Goal: Complete application form: Complete application form

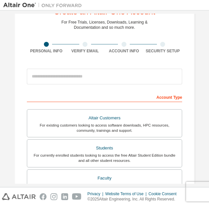
scroll to position [38, 0]
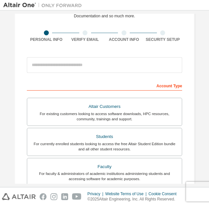
click at [71, 151] on label "Students For currently enrolled students looking to access the free Altair Stud…" at bounding box center [104, 142] width 155 height 28
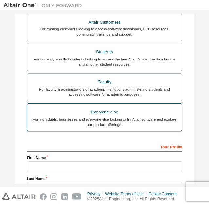
scroll to position [162, 0]
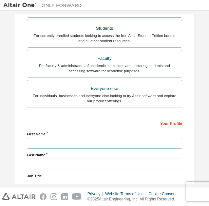
click at [63, 138] on input "text" at bounding box center [104, 143] width 155 height 11
click at [56, 144] on input "*" at bounding box center [104, 143] width 155 height 11
type input "*"
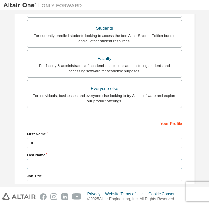
click at [53, 161] on input "text" at bounding box center [104, 164] width 155 height 11
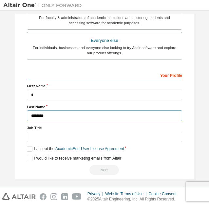
type input "********"
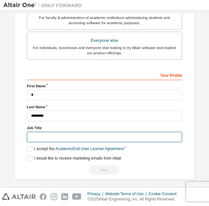
click at [48, 134] on input "text" at bounding box center [104, 137] width 155 height 11
type input "*******"
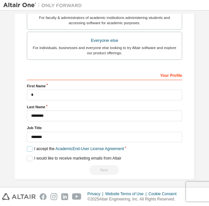
click at [29, 146] on label "I accept the Academic End-User License Agreement" at bounding box center [75, 149] width 97 height 6
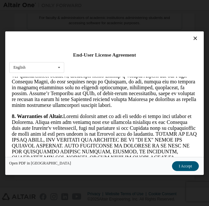
scroll to position [1118, 0]
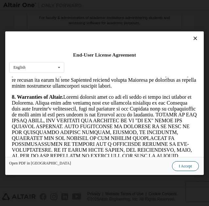
click at [190, 167] on button "I Accept" at bounding box center [185, 166] width 27 height 10
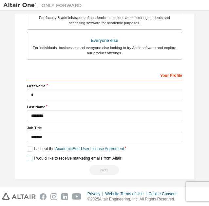
click at [27, 157] on label "I would like to receive marketing emails from Altair" at bounding box center [74, 159] width 94 height 6
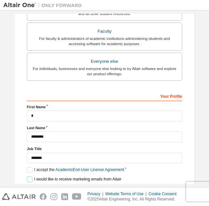
scroll to position [212, 0]
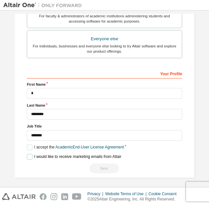
click at [27, 154] on label "I would like to receive marketing emails from Altair" at bounding box center [74, 157] width 94 height 6
click at [29, 155] on label "I would like to receive marketing emails from Altair" at bounding box center [74, 157] width 94 height 6
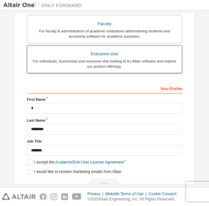
click at [106, 62] on div "For individuals, businesses and everyone else looking to try Altair software an…" at bounding box center [104, 64] width 146 height 10
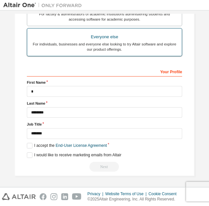
scroll to position [180, 0]
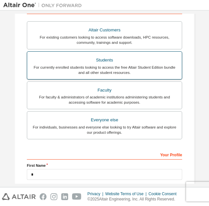
click at [81, 58] on div "Students" at bounding box center [104, 60] width 146 height 9
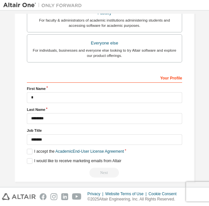
scroll to position [208, 0]
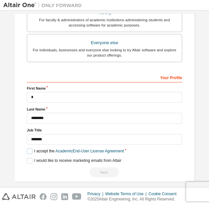
click at [31, 150] on label "I accept the Academic End-User License Agreement" at bounding box center [75, 151] width 97 height 6
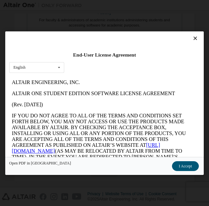
scroll to position [0, 0]
click at [187, 167] on button "I Accept" at bounding box center [185, 166] width 27 height 10
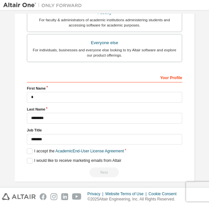
click at [110, 173] on div "Next" at bounding box center [104, 172] width 155 height 10
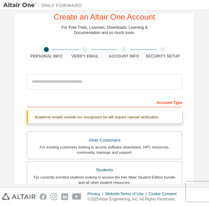
scroll to position [18, 0]
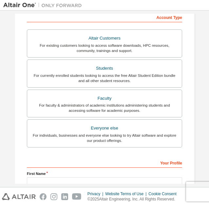
scroll to position [105, 0]
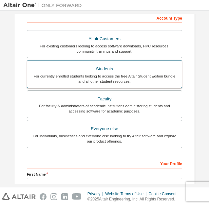
click at [72, 69] on div "Students" at bounding box center [104, 68] width 146 height 9
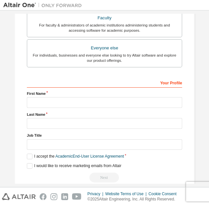
scroll to position [212, 0]
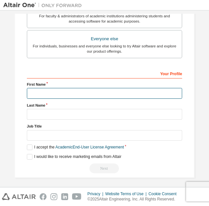
click at [60, 93] on input "text" at bounding box center [104, 93] width 155 height 11
type input "*"
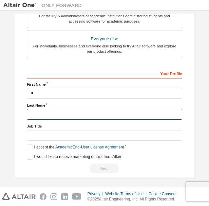
click at [61, 114] on input "text" at bounding box center [104, 114] width 155 height 11
type input "********"
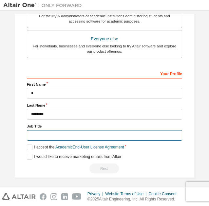
click at [50, 135] on input "text" at bounding box center [104, 135] width 155 height 11
type input "*******"
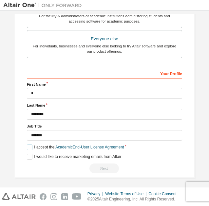
click at [31, 145] on label "I accept the Academic End-User License Agreement" at bounding box center [75, 147] width 97 height 6
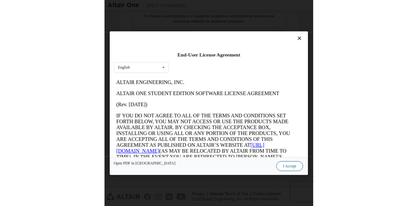
scroll to position [0, 0]
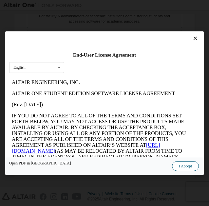
click at [190, 166] on button "I Accept" at bounding box center [185, 166] width 27 height 10
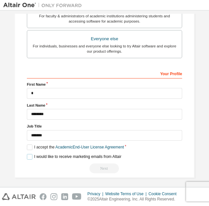
click at [28, 156] on label "I would like to receive marketing emails from Altair" at bounding box center [74, 157] width 94 height 6
click at [96, 165] on div "Next" at bounding box center [104, 168] width 155 height 10
click at [108, 164] on div "Next" at bounding box center [104, 168] width 155 height 10
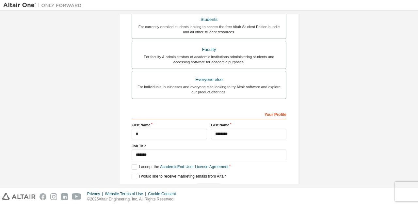
scroll to position [191, 0]
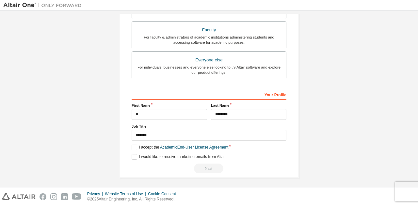
click at [204, 170] on div "Next" at bounding box center [209, 169] width 155 height 10
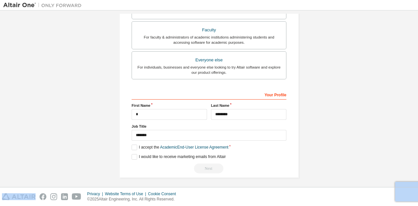
click at [204, 170] on div "Next" at bounding box center [209, 169] width 155 height 10
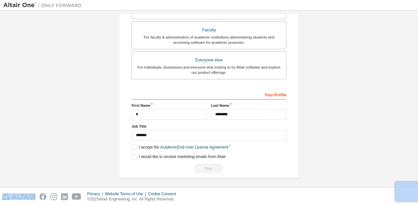
drag, startPoint x: 204, startPoint y: 170, endPoint x: 226, endPoint y: 138, distance: 38.5
click at [208, 138] on div "**********" at bounding box center [209, 131] width 155 height 85
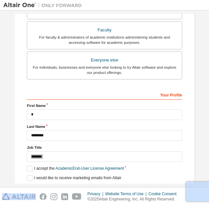
scroll to position [188, 0]
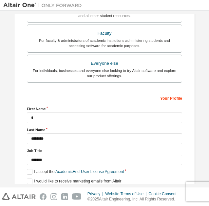
click at [14, 90] on div "Create an Altair One Account For Free Trials, Licenses, Downloads, Learning & D…" at bounding box center [104, 18] width 180 height 368
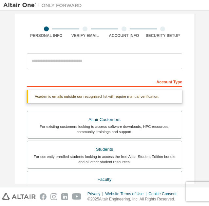
scroll to position [39, 0]
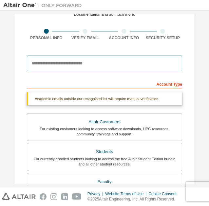
click at [77, 64] on input "email" at bounding box center [104, 64] width 155 height 16
click at [87, 65] on input "**********" at bounding box center [104, 64] width 155 height 16
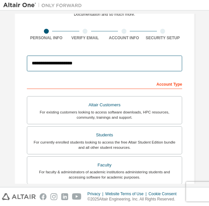
click at [100, 67] on input "**********" at bounding box center [104, 64] width 155 height 16
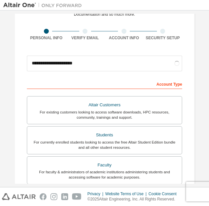
click at [32, 79] on div "Account Type" at bounding box center [104, 83] width 155 height 10
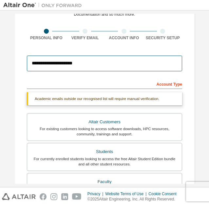
click at [47, 64] on input "**********" at bounding box center [104, 64] width 155 height 16
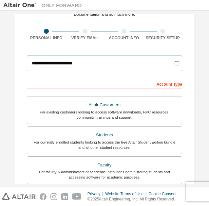
type input "**********"
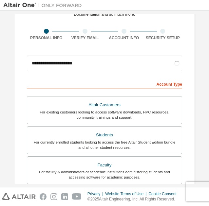
click at [25, 97] on div "**********" at bounding box center [104, 158] width 180 height 352
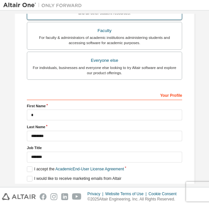
scroll to position [195, 0]
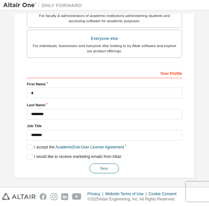
click at [102, 166] on button "Next" at bounding box center [103, 168] width 29 height 10
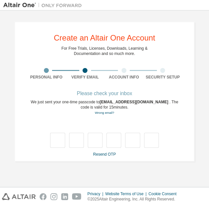
scroll to position [0, 0]
click at [57, 139] on input "text" at bounding box center [57, 140] width 15 height 15
type input "*"
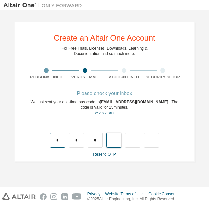
type input "*"
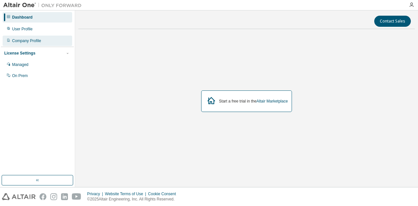
click at [48, 43] on div "Company Profile" at bounding box center [38, 41] width 70 height 10
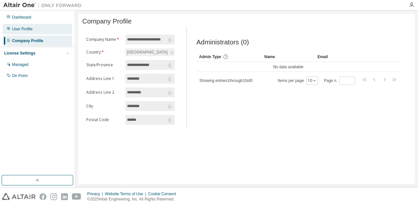
click at [43, 27] on div "User Profile" at bounding box center [38, 29] width 70 height 10
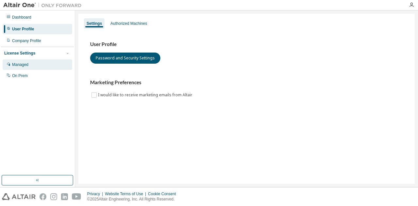
click at [48, 61] on div "Managed" at bounding box center [38, 64] width 70 height 10
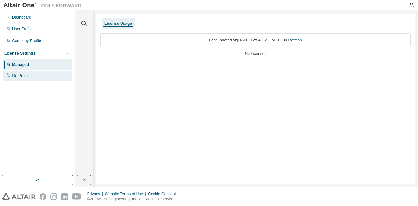
click at [50, 74] on div "On Prem" at bounding box center [38, 76] width 70 height 10
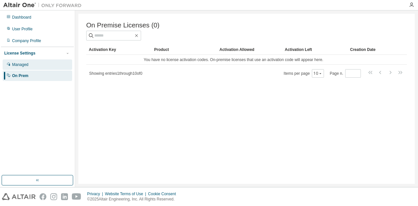
click at [55, 66] on div "Managed" at bounding box center [38, 64] width 70 height 10
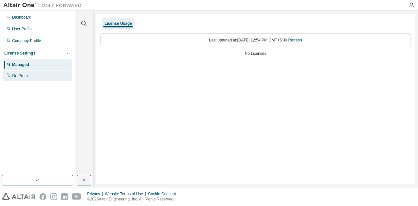
click at [52, 74] on div "On Prem" at bounding box center [38, 76] width 70 height 10
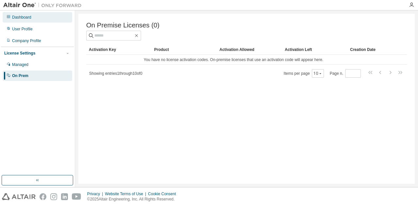
click at [56, 22] on div "Dashboard" at bounding box center [38, 17] width 70 height 10
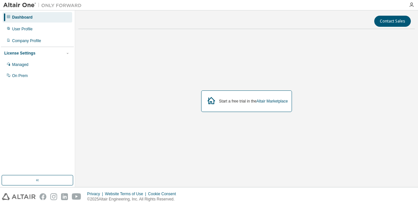
click at [208, 4] on div at bounding box center [411, 4] width 13 height 5
click at [208, 4] on icon "button" at bounding box center [411, 4] width 5 height 5
